Goal: Find contact information: Find contact information

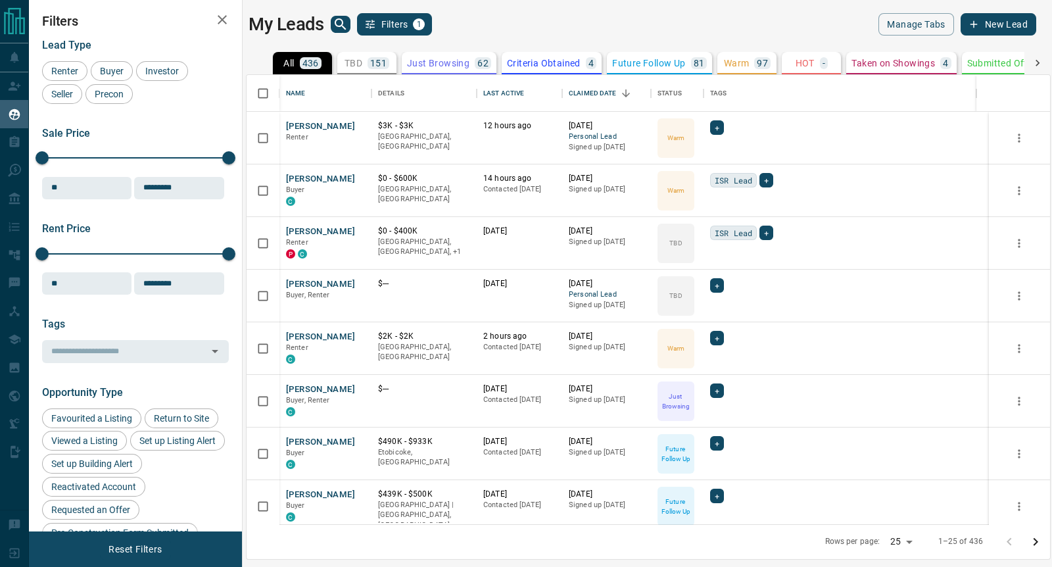
scroll to position [437, 791]
click at [317, 125] on button "[PERSON_NAME]" at bounding box center [320, 126] width 69 height 12
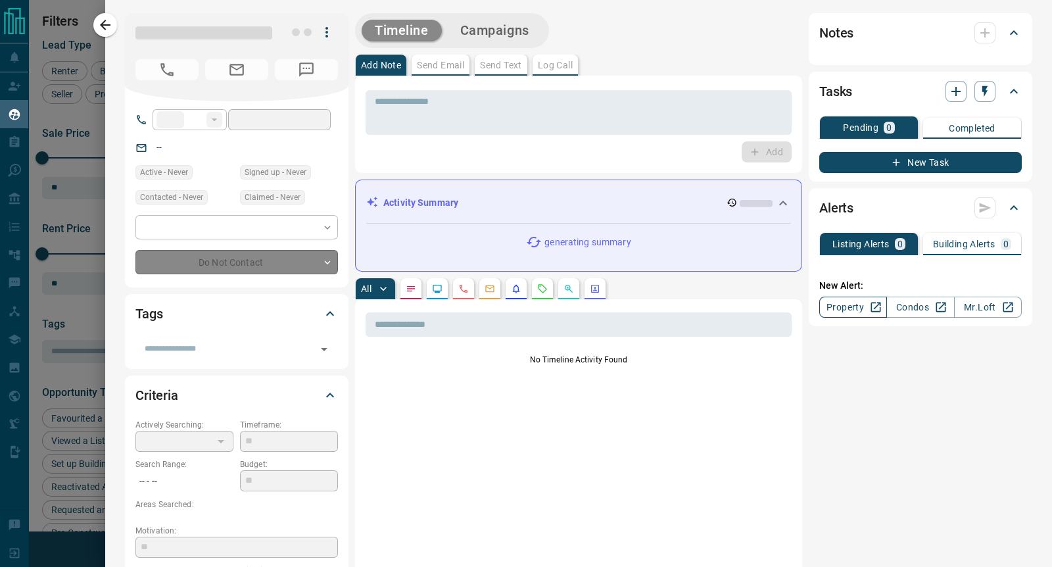
type input "**"
type input "**********"
type input "*"
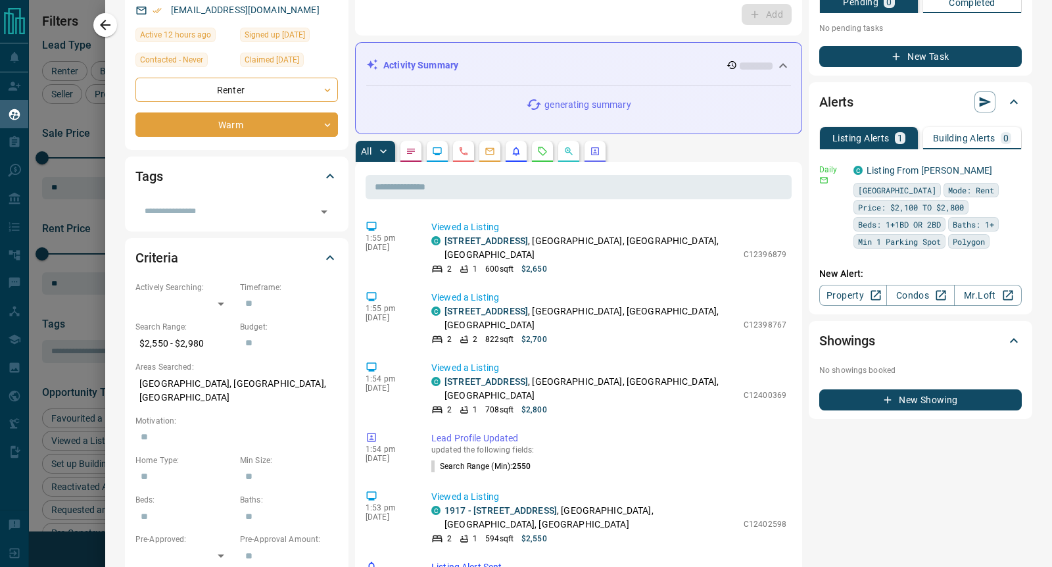
scroll to position [164, 0]
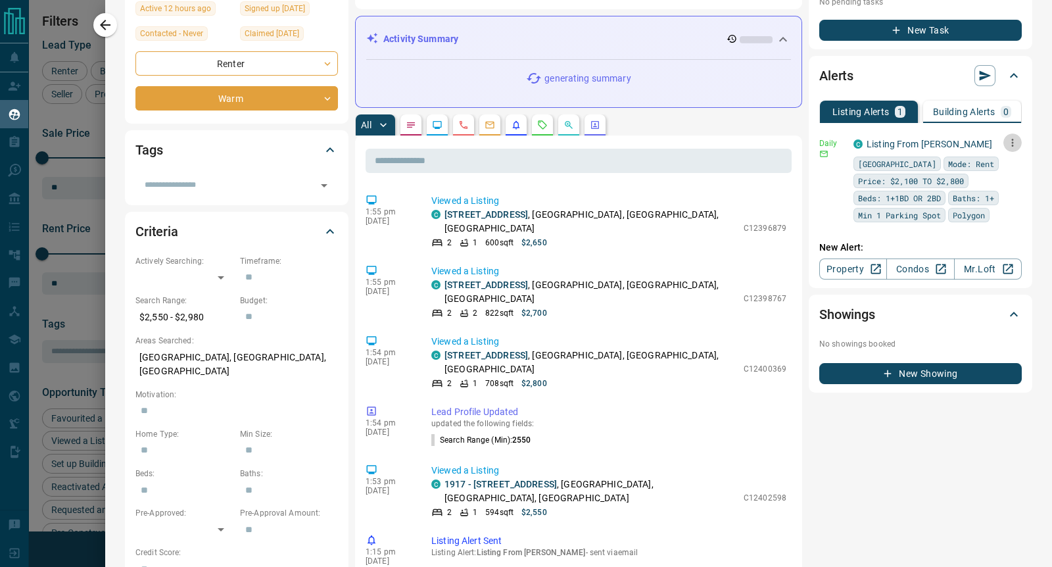
click at [1007, 142] on icon "button" at bounding box center [1013, 143] width 12 height 12
click at [981, 190] on link "Edit" at bounding box center [975, 187] width 29 height 12
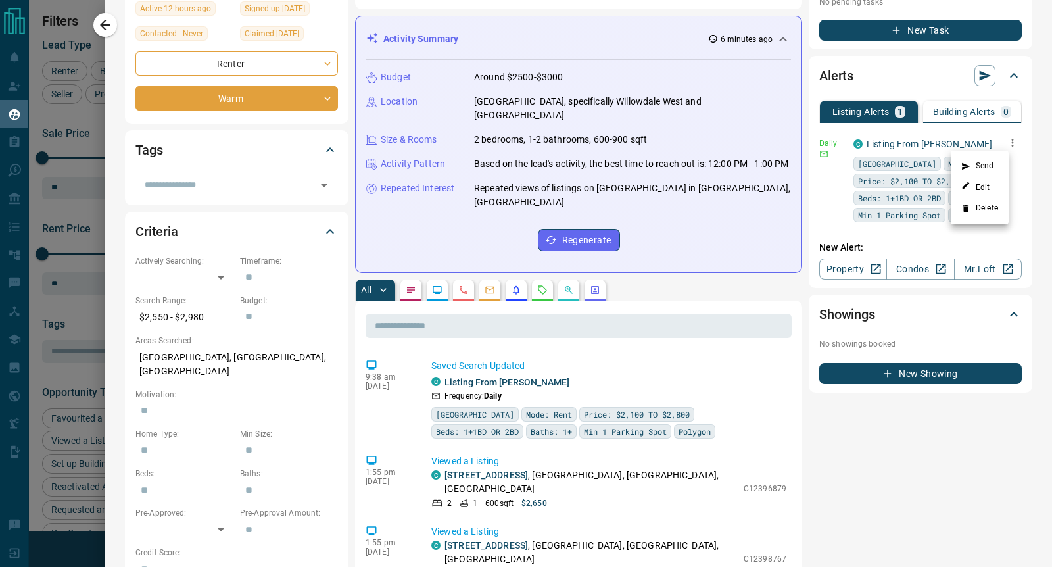
click at [103, 25] on div at bounding box center [526, 283] width 1052 height 567
click at [105, 31] on icon "button" at bounding box center [105, 25] width 16 height 16
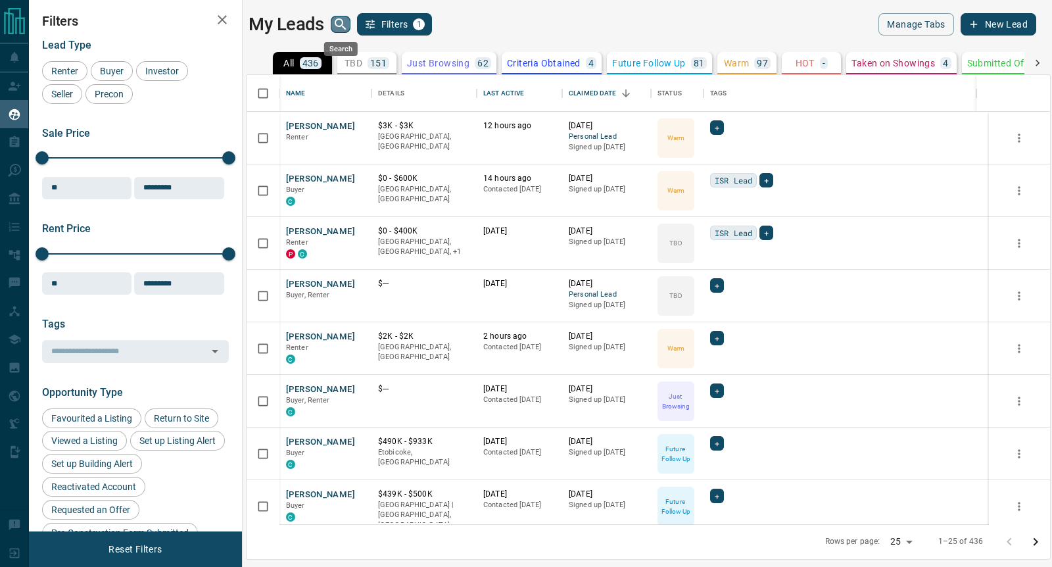
click at [337, 28] on icon "search button" at bounding box center [341, 24] width 16 height 16
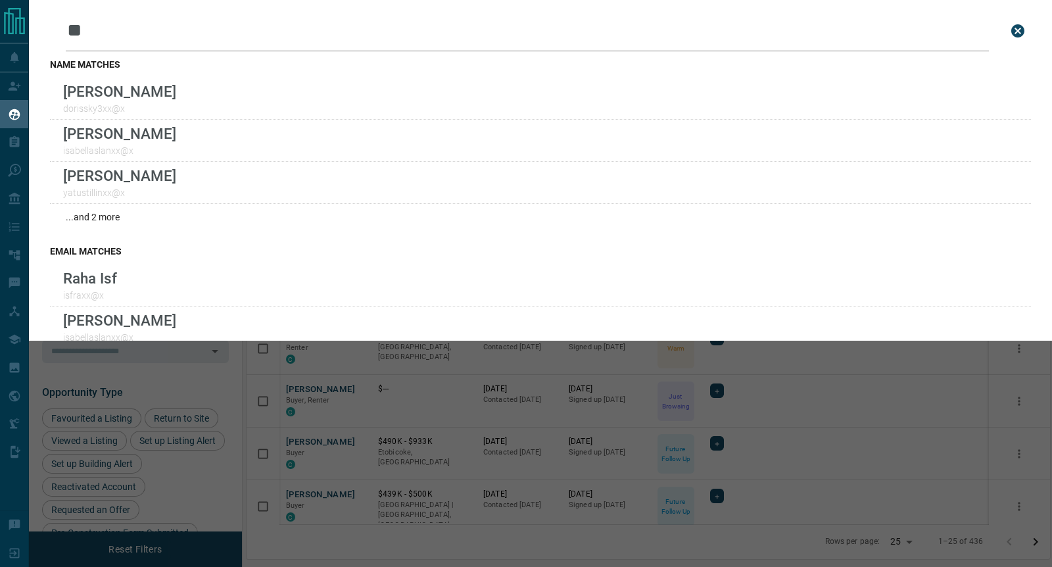
type input "*"
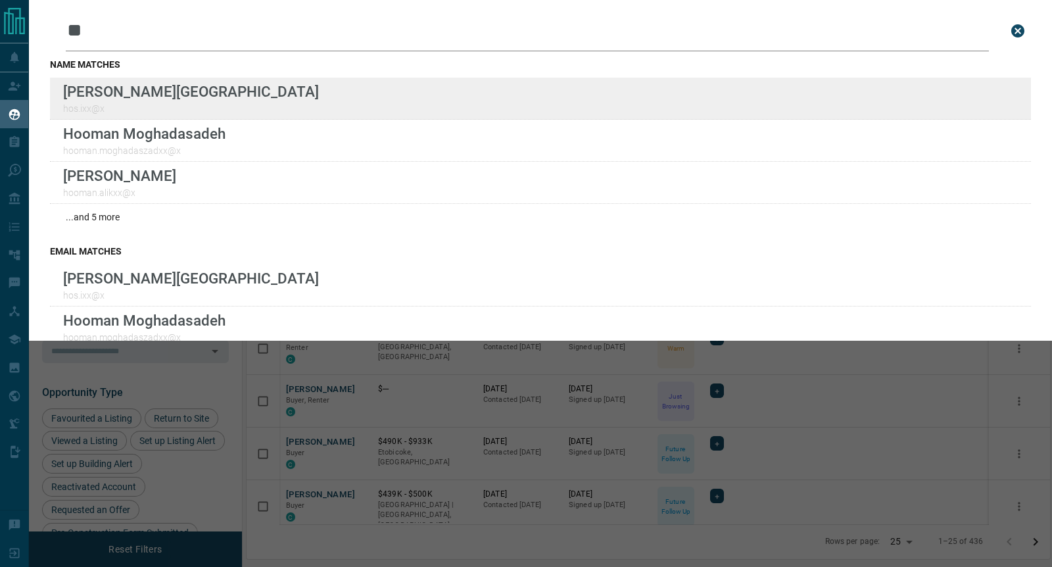
type input "**"
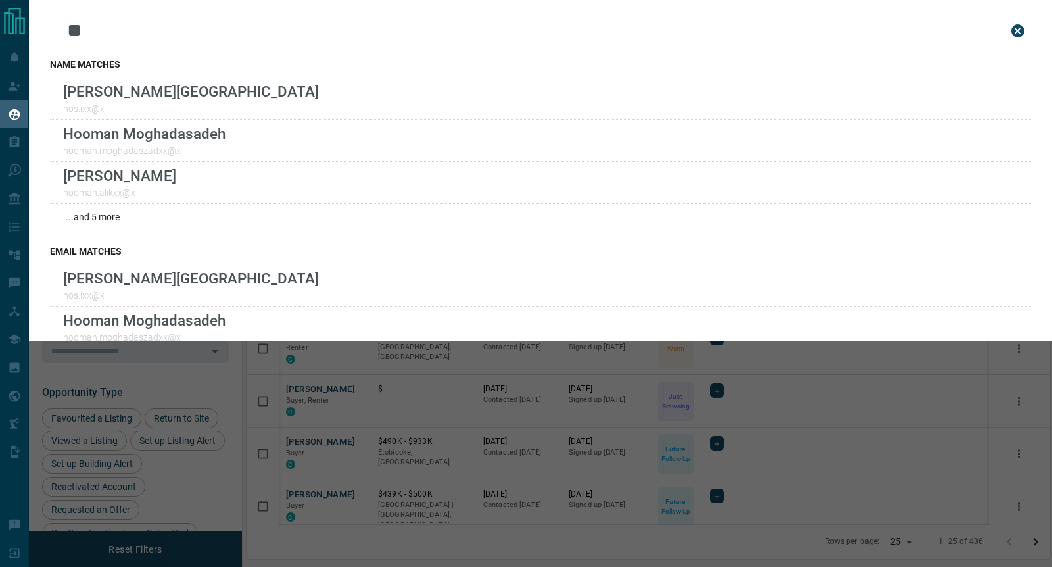
click at [1011, 34] on icon "close search bar" at bounding box center [1017, 30] width 13 height 13
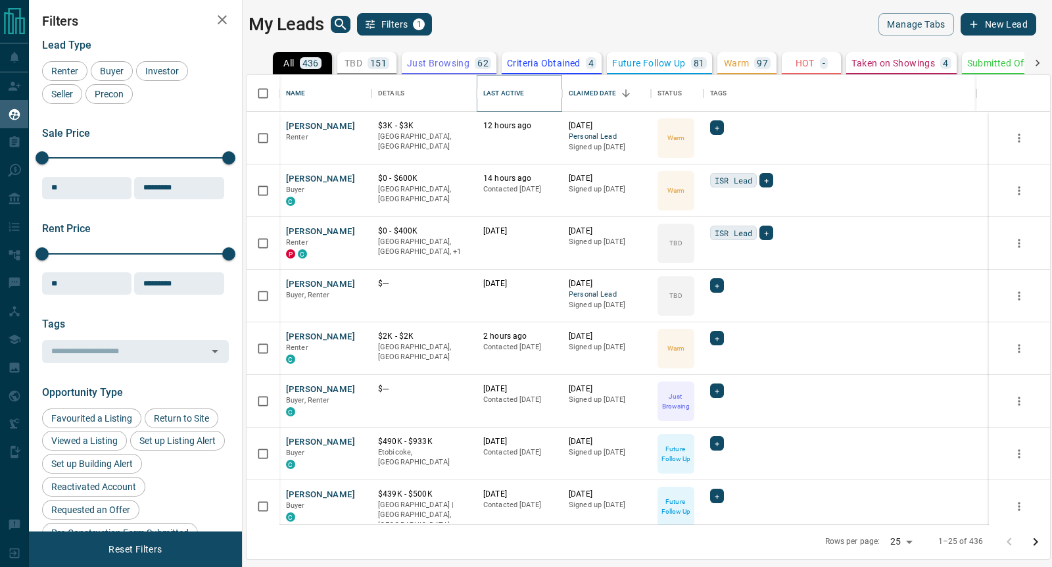
drag, startPoint x: 527, startPoint y: 94, endPoint x: 538, endPoint y: 110, distance: 19.5
click at [527, 94] on icon "Sort" at bounding box center [533, 93] width 12 height 12
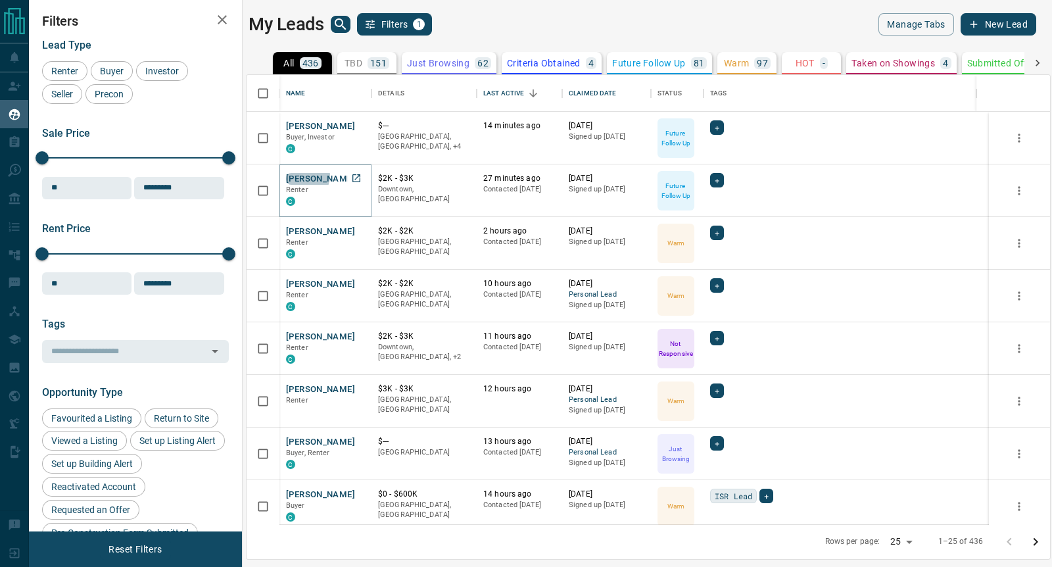
click at [304, 176] on button "[PERSON_NAME]" at bounding box center [320, 179] width 69 height 12
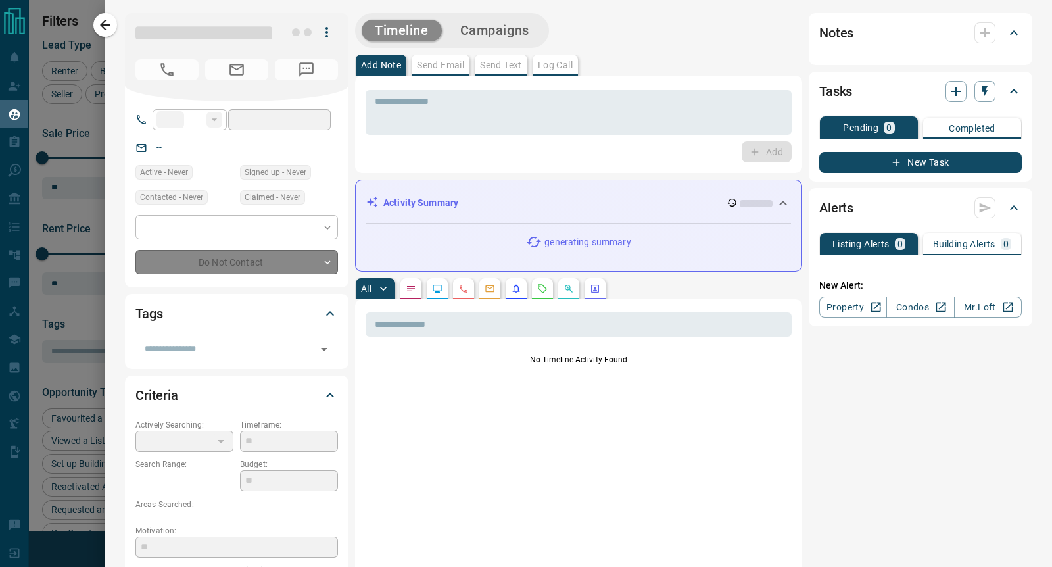
type input "**"
type input "**********"
type input "*"
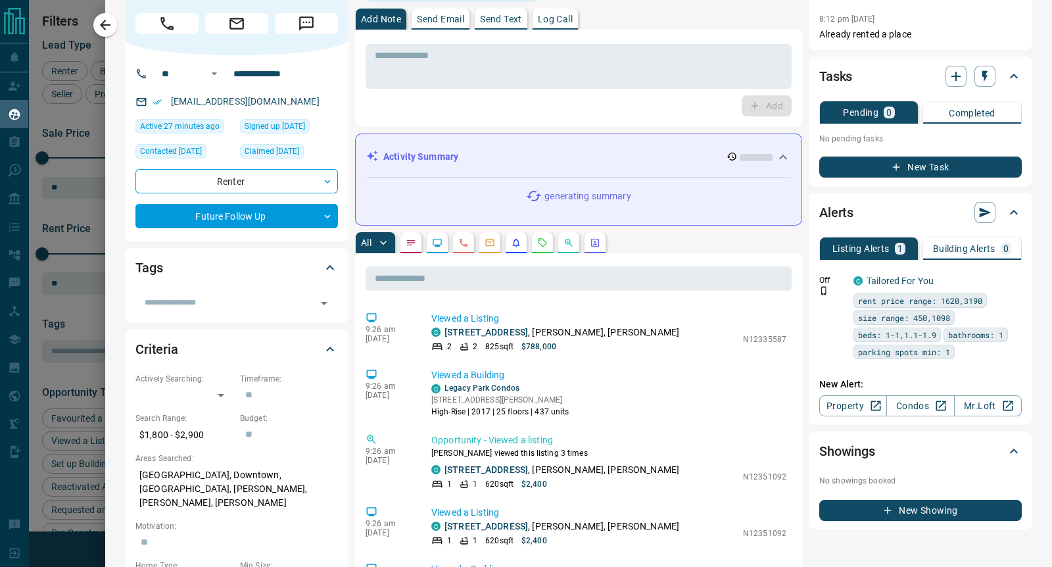
scroll to position [0, 0]
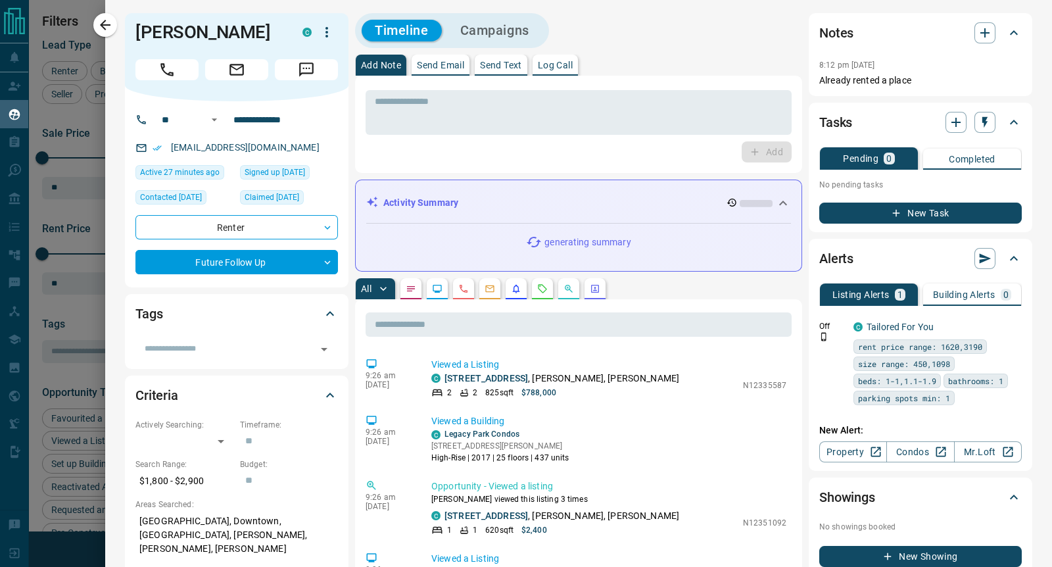
click at [325, 39] on icon "button" at bounding box center [327, 32] width 16 height 16
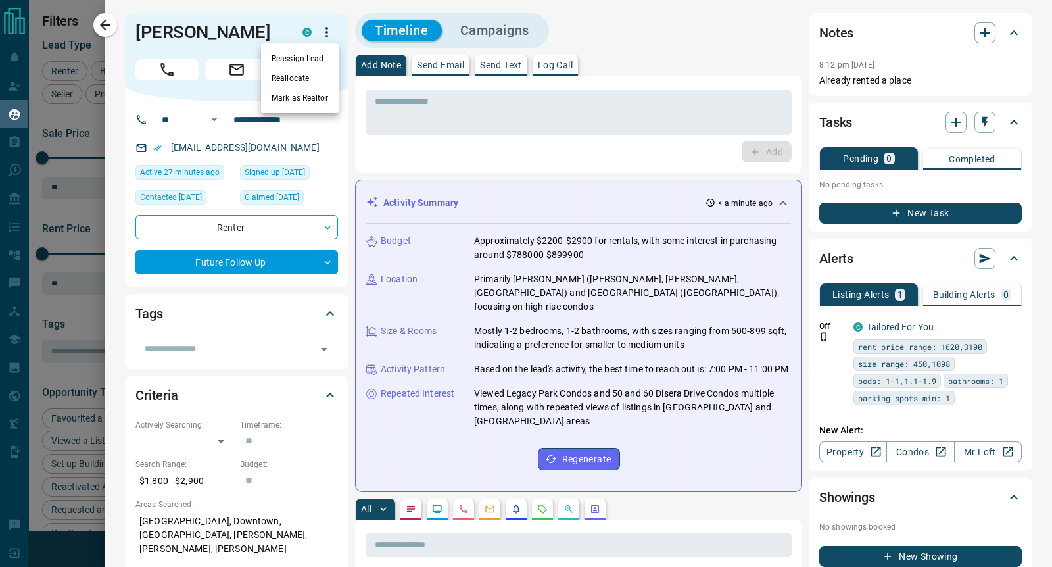
click at [696, 25] on div at bounding box center [526, 283] width 1052 height 567
drag, startPoint x: 101, startPoint y: 27, endPoint x: 318, endPoint y: 245, distance: 307.8
click at [100, 28] on icon "button" at bounding box center [105, 25] width 16 height 16
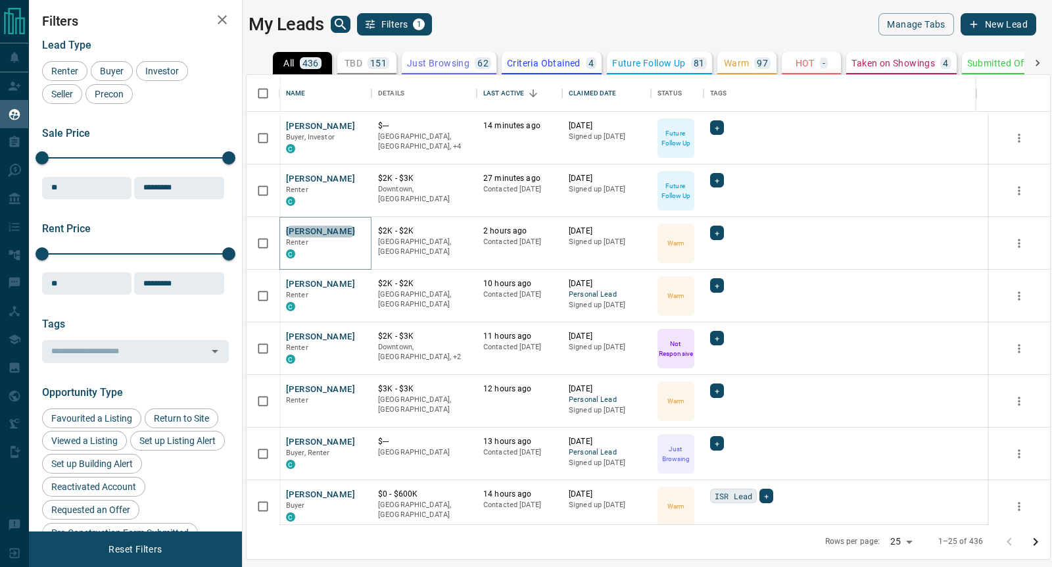
click at [316, 233] on button "[PERSON_NAME]" at bounding box center [320, 232] width 69 height 12
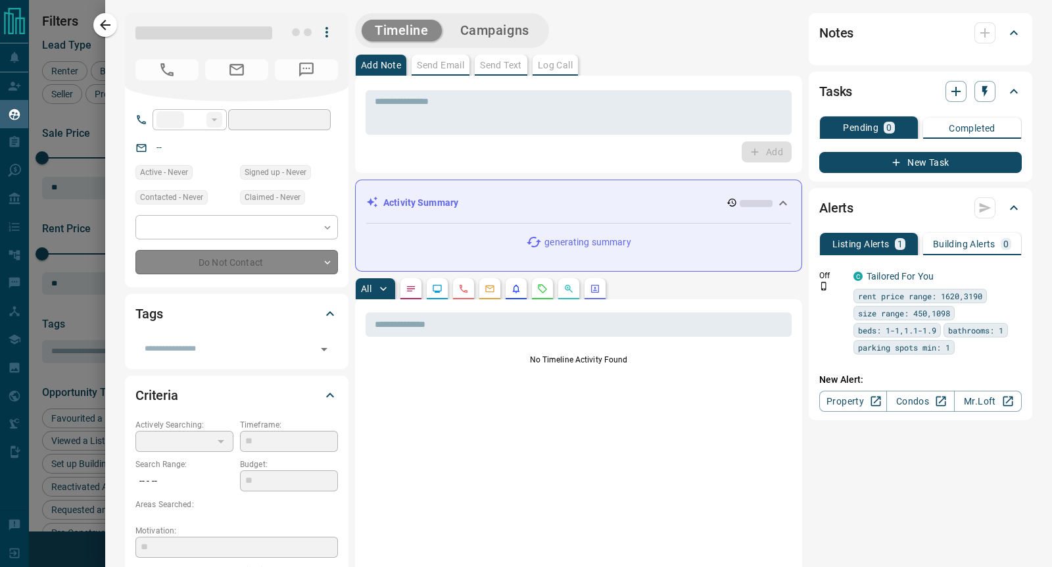
type input "**"
type input "**********"
type input "*"
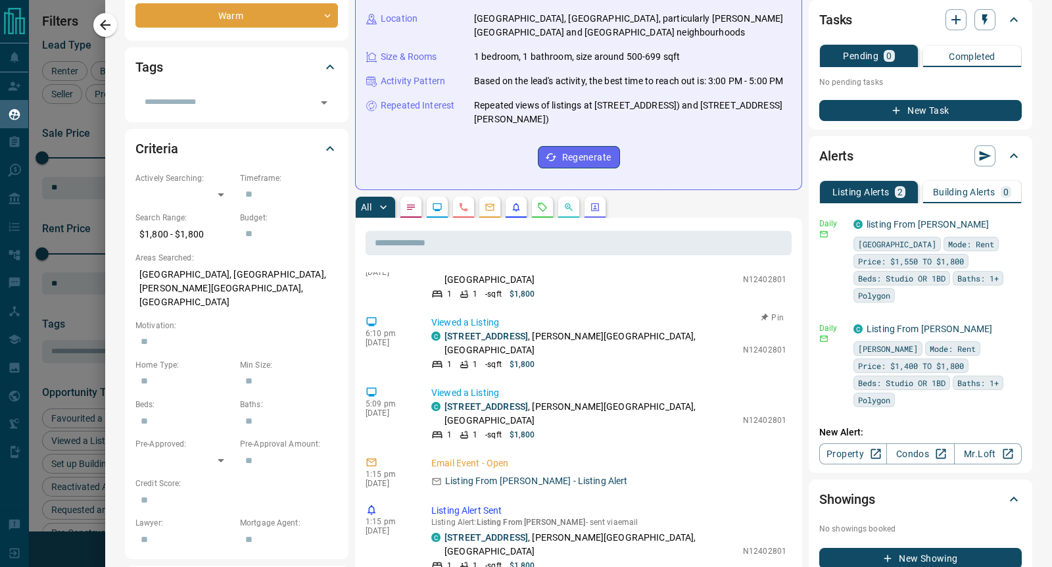
scroll to position [82, 0]
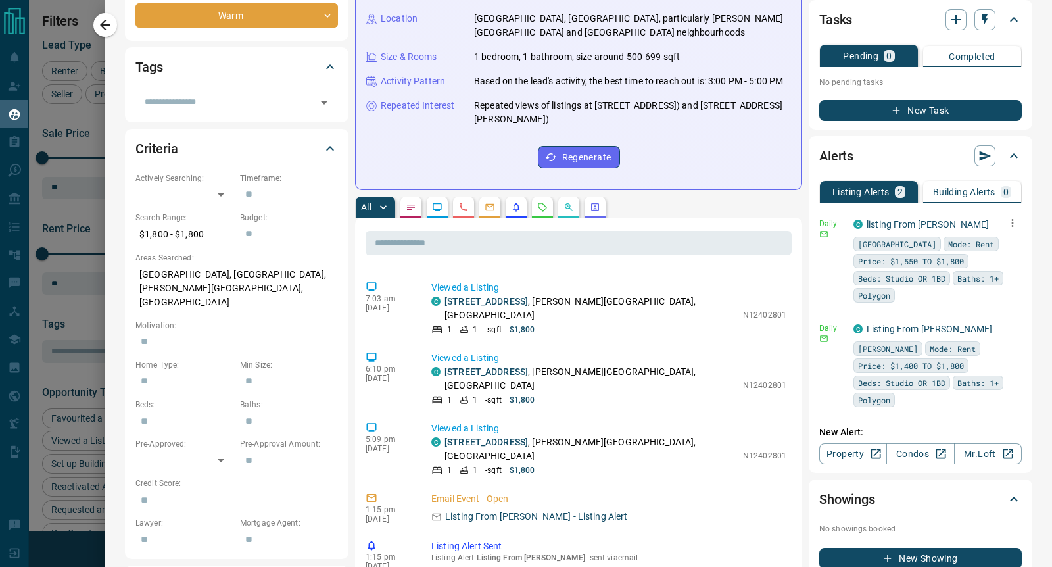
click at [1007, 226] on icon "button" at bounding box center [1013, 223] width 12 height 12
click at [718, 291] on div at bounding box center [526, 283] width 1052 height 567
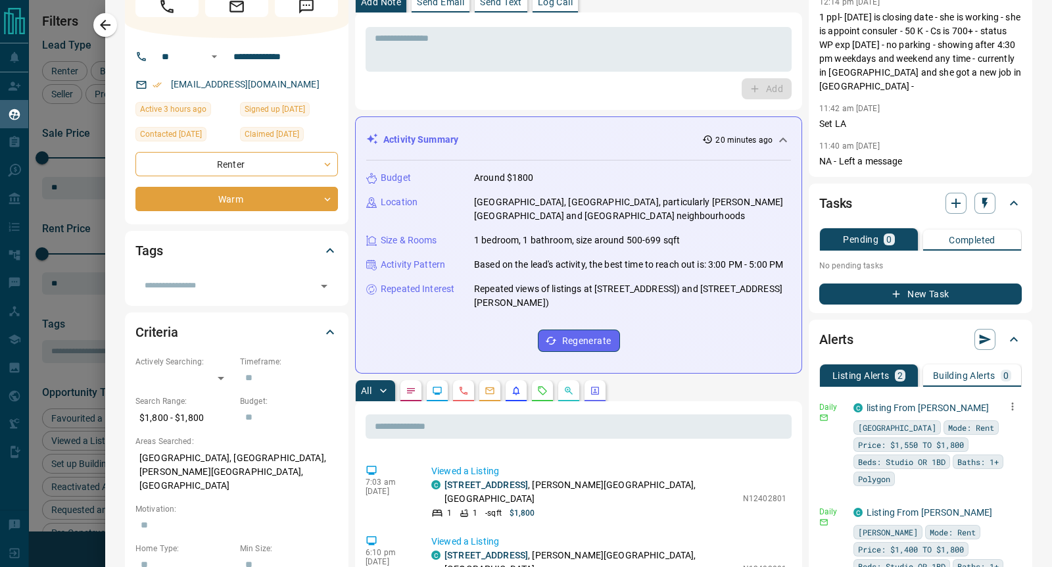
scroll to position [0, 0]
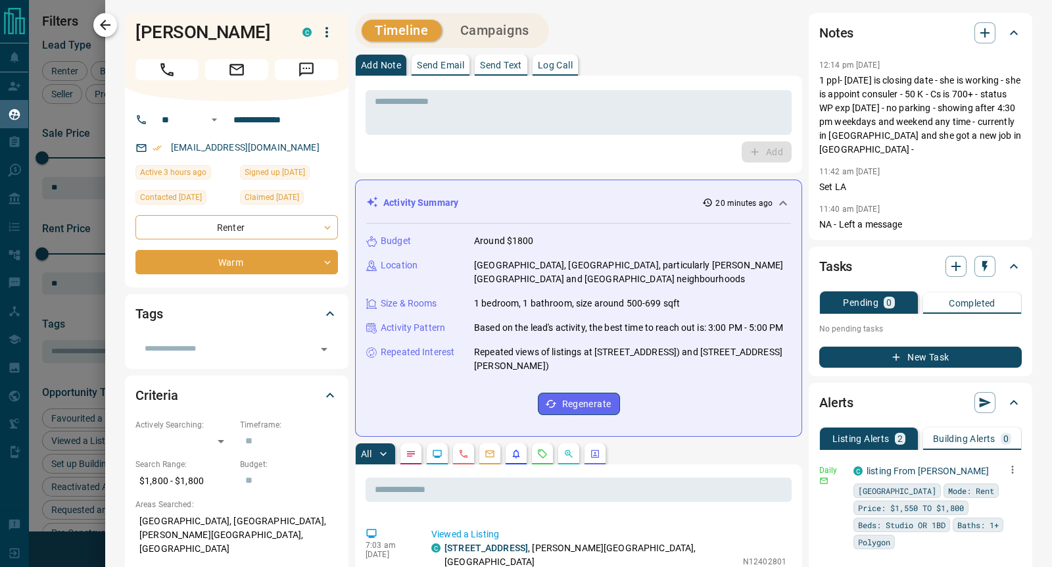
click at [99, 26] on icon "button" at bounding box center [105, 25] width 16 height 16
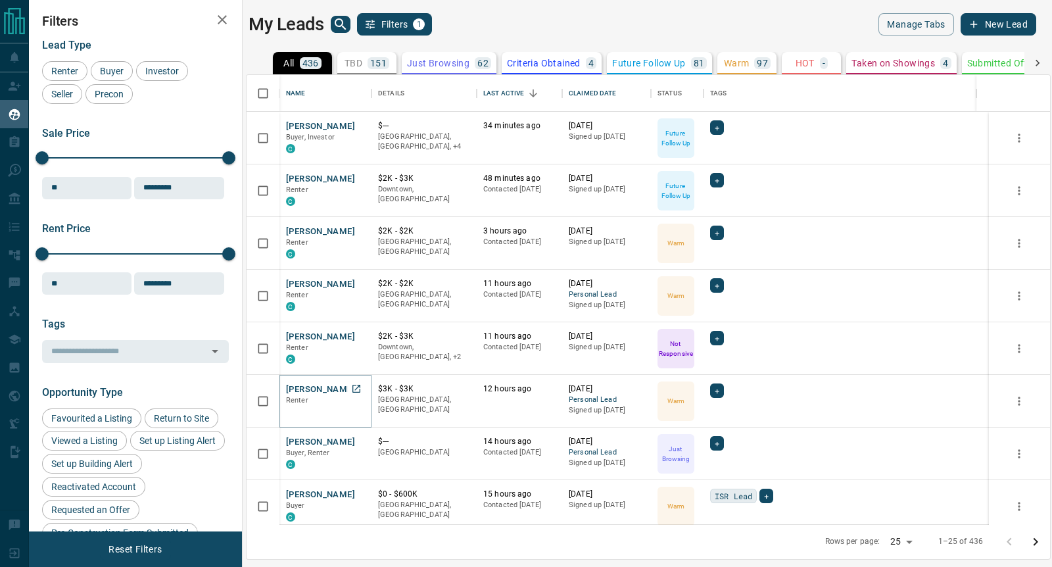
click at [320, 389] on button "[PERSON_NAME]" at bounding box center [320, 389] width 69 height 12
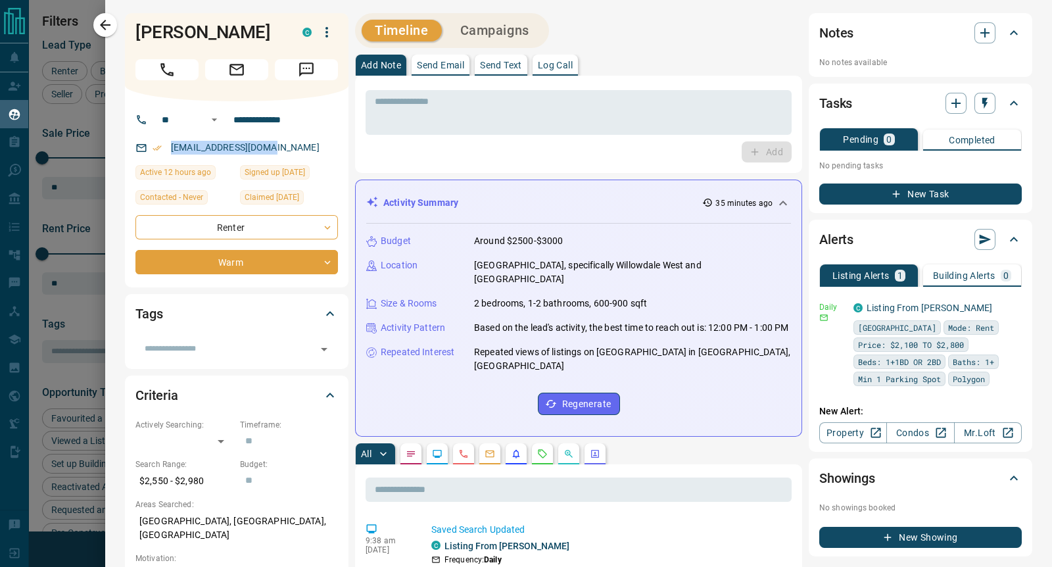
drag, startPoint x: 291, startPoint y: 172, endPoint x: 160, endPoint y: 166, distance: 130.3
click at [160, 158] on div "[EMAIL_ADDRESS][DOMAIN_NAME]" at bounding box center [236, 148] width 203 height 22
copy link "[EMAIL_ADDRESS][DOMAIN_NAME]"
